Goal: Task Accomplishment & Management: Complete application form

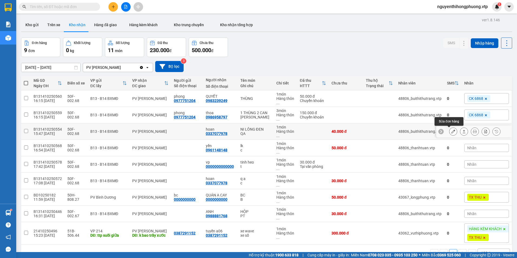
click at [451, 132] on icon at bounding box center [453, 132] width 4 height 4
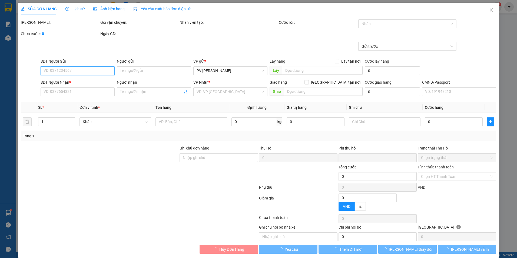
type input "0337077978"
type input "hoan"
type input "0"
type input "40.000"
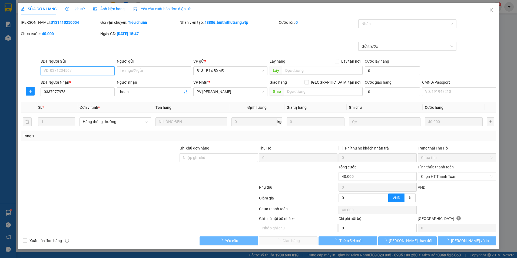
type input "2.000"
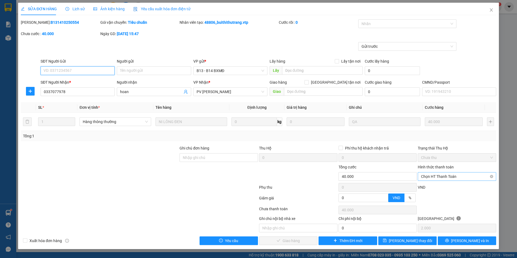
click at [449, 178] on span "Chọn HT Thanh Toán" at bounding box center [457, 177] width 72 height 8
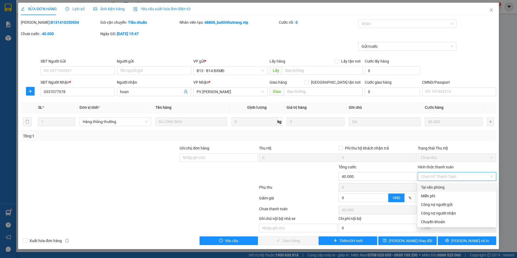
click at [430, 189] on div "Tại văn phòng" at bounding box center [457, 188] width 72 height 6
type input "0"
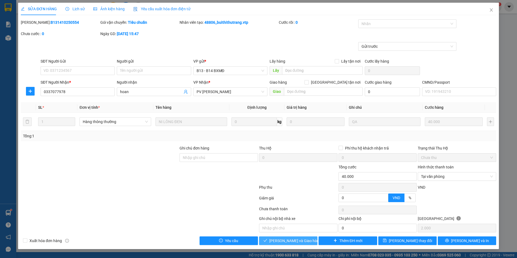
click at [290, 242] on span "[PERSON_NAME] và Giao hàng" at bounding box center [295, 241] width 52 height 6
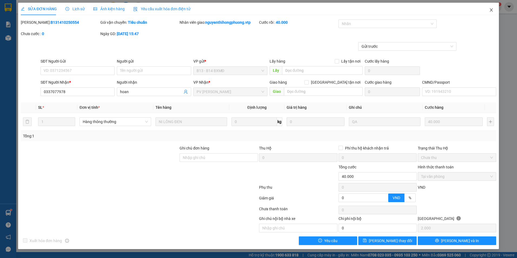
click at [492, 8] on icon "close" at bounding box center [491, 10] width 4 height 4
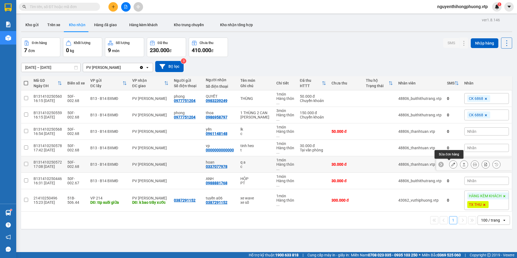
click at [451, 166] on icon at bounding box center [453, 165] width 4 height 4
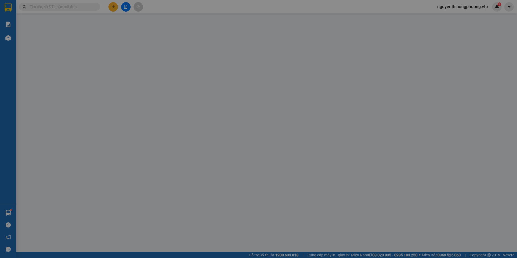
type input "0337077978"
type input "hoan"
type input "0"
type input "30.000"
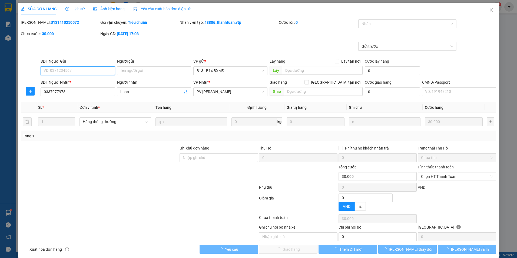
type input "1.500"
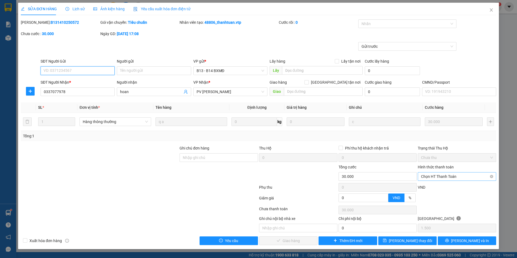
click at [443, 176] on span "Chọn HT Thanh Toán" at bounding box center [457, 177] width 72 height 8
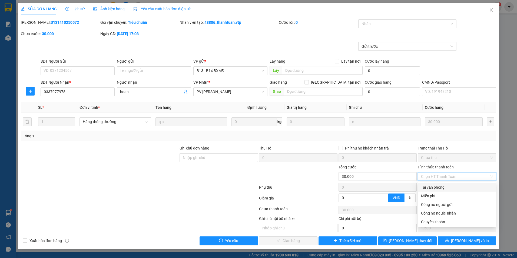
click at [435, 187] on div "Tại văn phòng" at bounding box center [457, 188] width 72 height 6
type input "0"
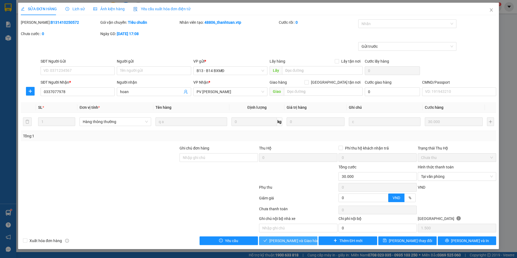
click at [288, 240] on span "[PERSON_NAME] và Giao hàng" at bounding box center [295, 241] width 52 height 6
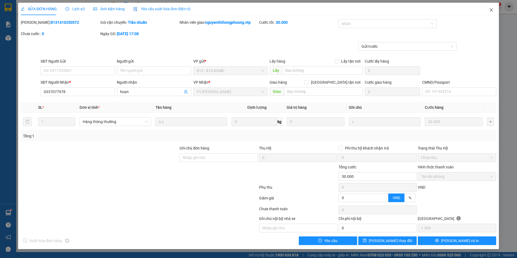
click at [490, 10] on icon "close" at bounding box center [491, 10] width 4 height 4
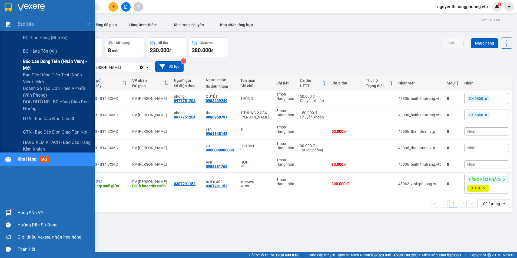
click at [37, 61] on span "Báo cáo dòng tiền (nhân viên) - mới" at bounding box center [57, 65] width 68 height 14
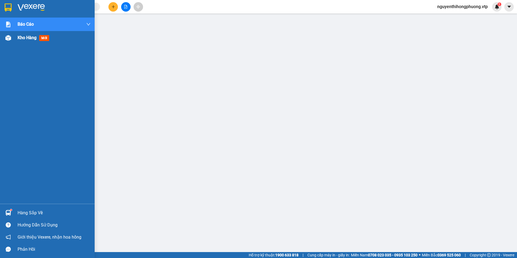
click at [35, 40] on span "Kho hàng" at bounding box center [27, 37] width 19 height 5
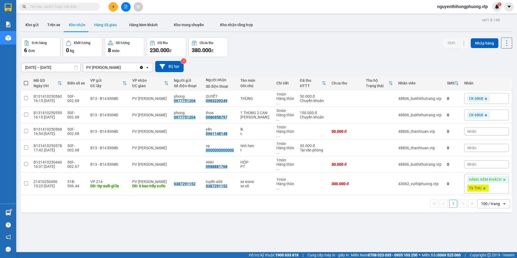
click at [99, 25] on button "Hàng đã giao" at bounding box center [105, 24] width 31 height 13
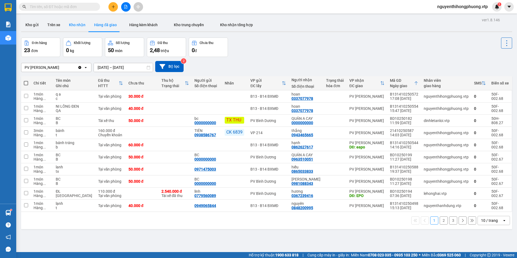
click at [81, 22] on button "Kho nhận" at bounding box center [77, 24] width 25 height 13
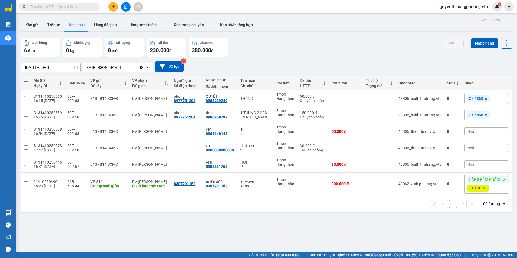
click at [41, 6] on input "text" at bounding box center [62, 7] width 64 height 6
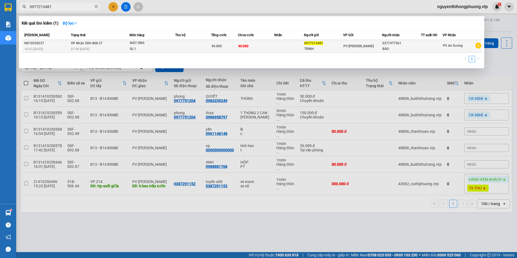
type input "0977213487"
click at [420, 47] on div "BÁO" at bounding box center [401, 49] width 38 height 6
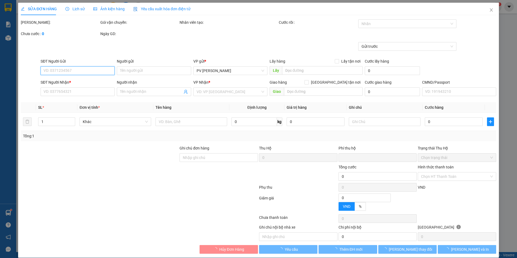
type input "0977213487"
type input "TRINH"
type input "0377477561"
type input "BÁO"
type input "0"
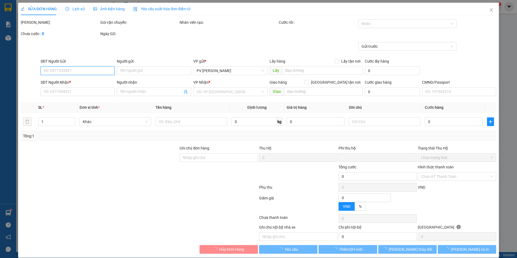
type input "40.000"
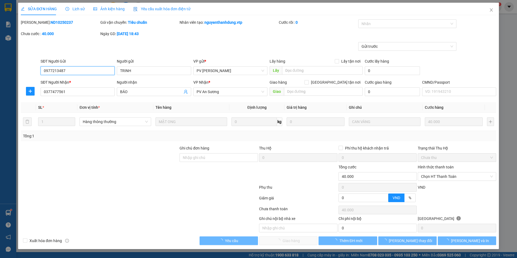
type input "2.000"
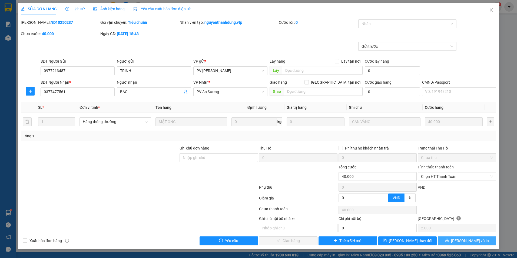
click at [472, 240] on span "[PERSON_NAME] và In" at bounding box center [470, 241] width 38 height 6
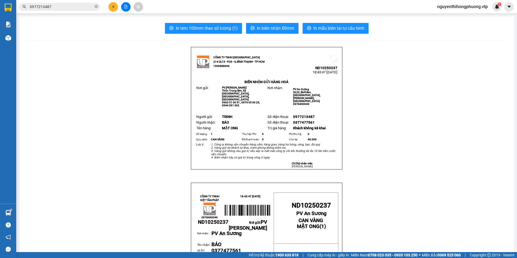
click at [58, 9] on input "0977213487" at bounding box center [62, 7] width 64 height 6
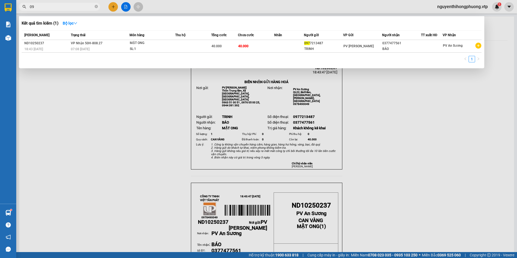
type input "0"
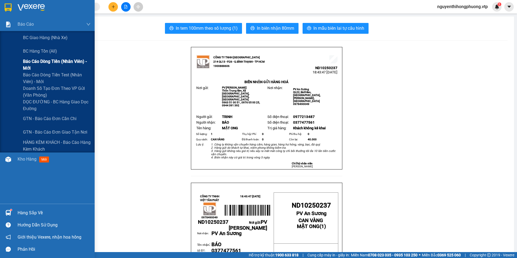
click at [42, 58] on span "Báo cáo dòng tiền (nhân viên) - mới" at bounding box center [57, 65] width 68 height 14
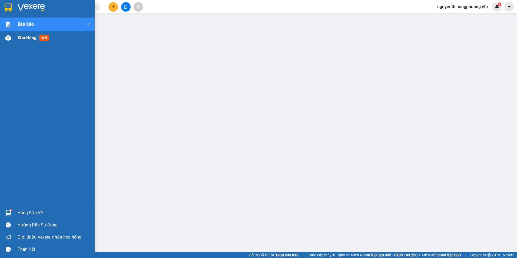
click at [28, 38] on span "Kho hàng" at bounding box center [27, 37] width 19 height 5
